Goal: Navigation & Orientation: Find specific page/section

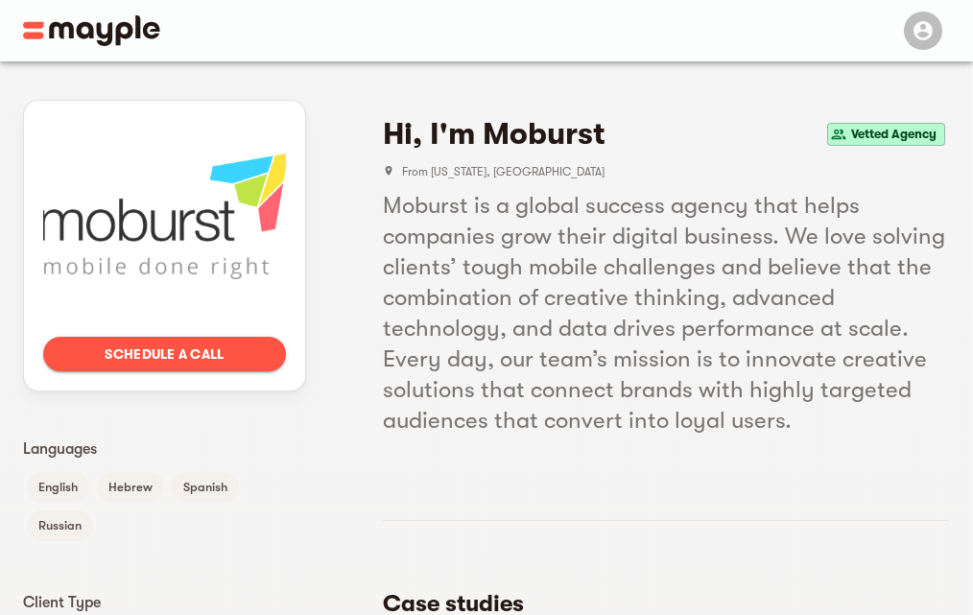
drag, startPoint x: 232, startPoint y: 222, endPoint x: 40, endPoint y: 228, distance: 192.0
click at [40, 228] on div "Schedule a call" at bounding box center [164, 246] width 281 height 290
click at [86, 220] on div at bounding box center [164, 217] width 243 height 194
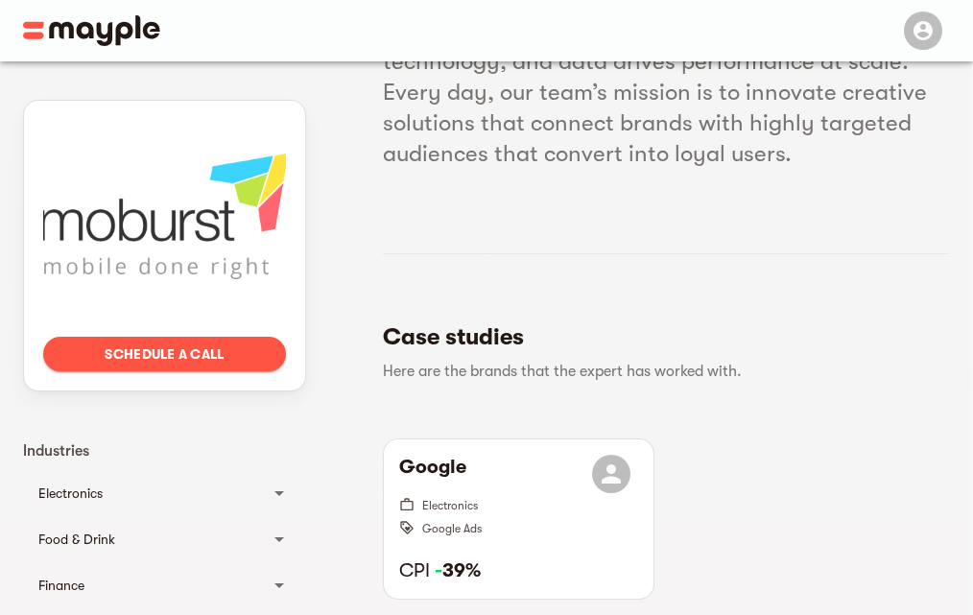
scroll to position [288, 0]
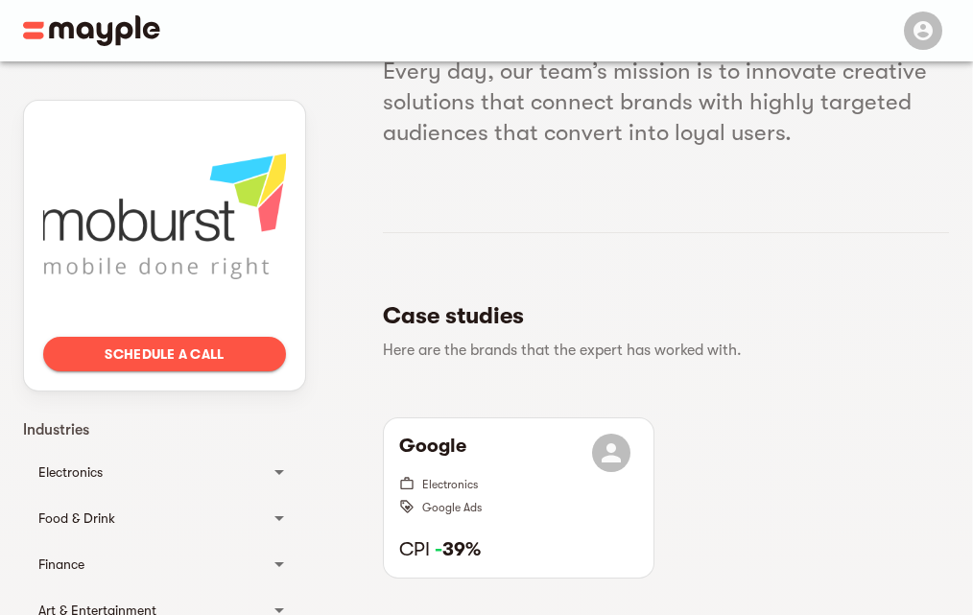
click at [294, 106] on div "Schedule a call" at bounding box center [164, 246] width 281 height 290
click at [246, 219] on div at bounding box center [164, 217] width 243 height 194
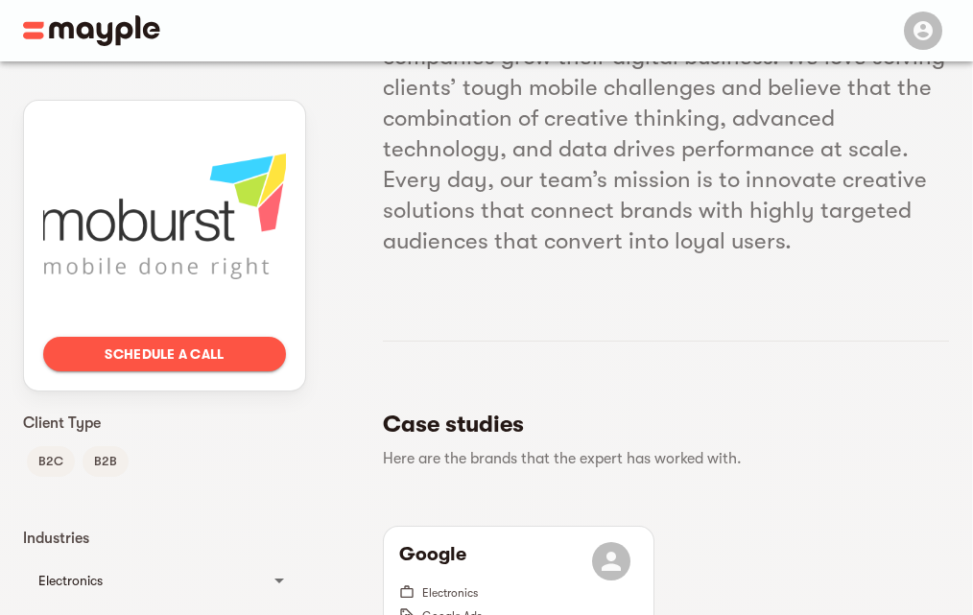
scroll to position [0, 0]
